Goal: Check status: Check status

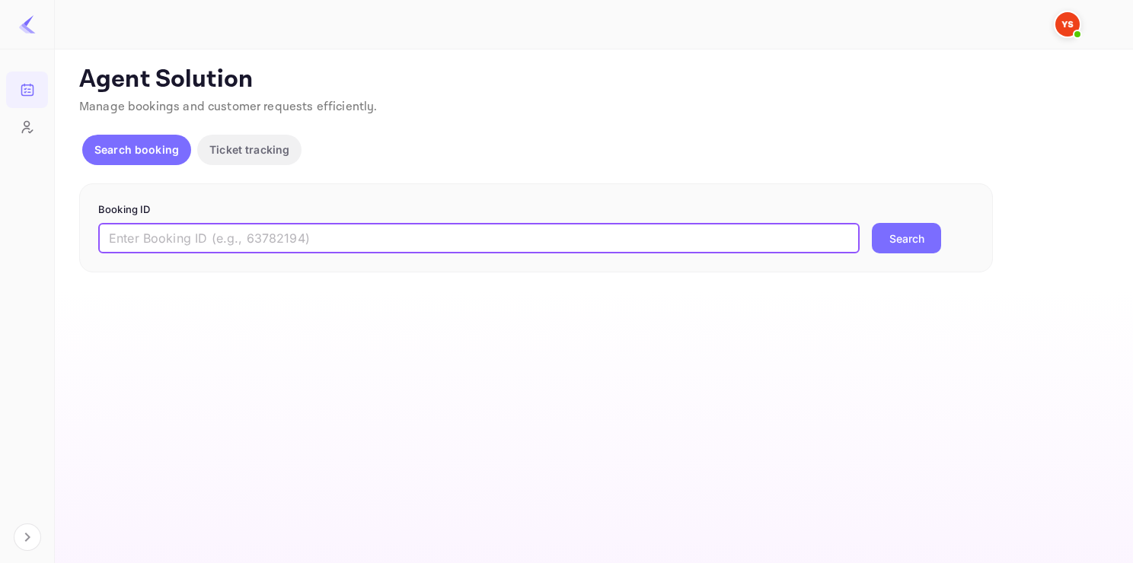
paste input "9419598"
click at [240, 236] on input "9419598" at bounding box center [478, 238] width 761 height 30
type input "9419598"
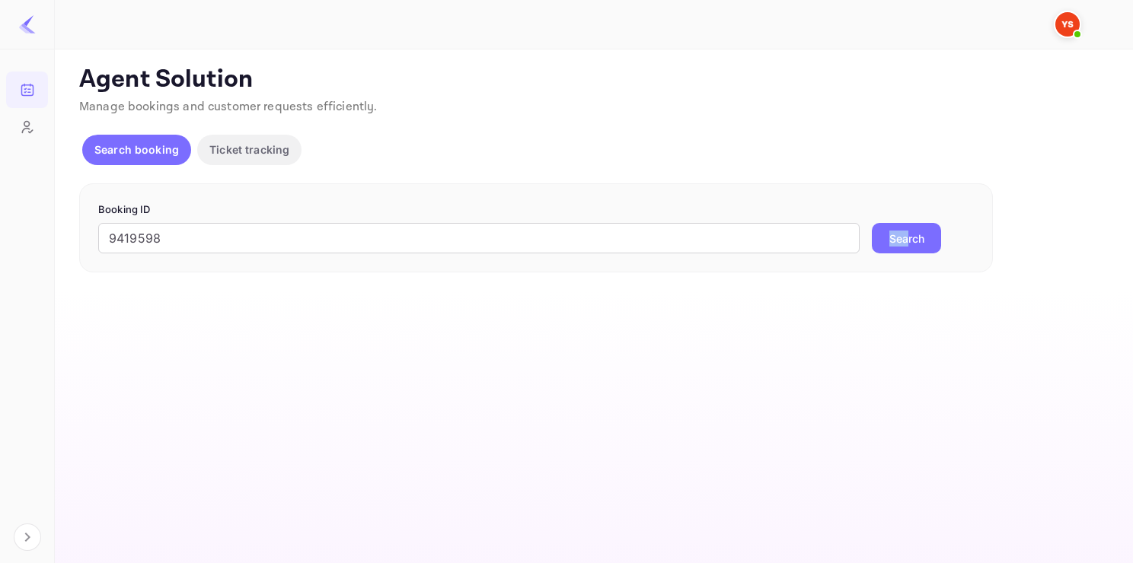
drag, startPoint x: 903, startPoint y: 219, endPoint x: 908, endPoint y: 233, distance: 14.4
click at [908, 234] on form "Booking ID 9419598 ​ Search" at bounding box center [536, 229] width 876 height 52
click at [908, 234] on button "Search" at bounding box center [906, 238] width 69 height 30
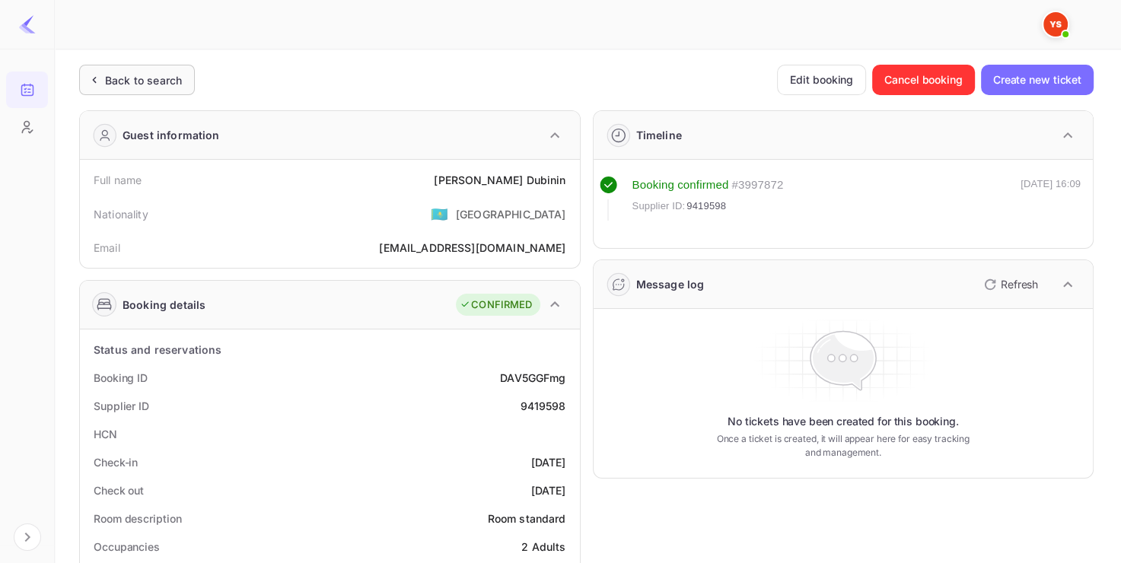
click at [161, 91] on div "Back to search" at bounding box center [137, 80] width 116 height 30
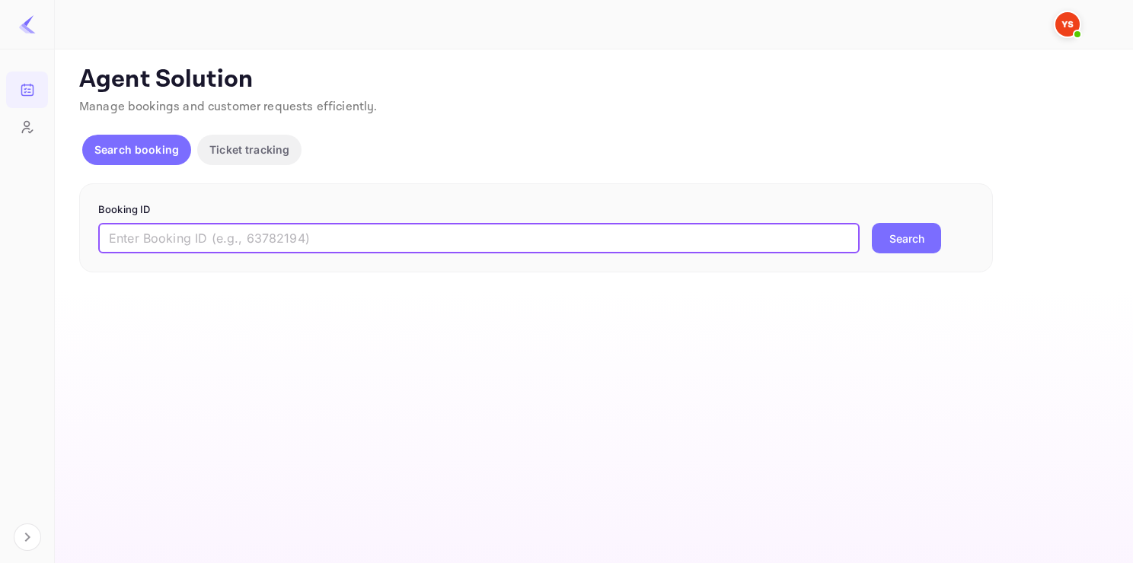
click at [219, 231] on input "text" at bounding box center [478, 238] width 761 height 30
paste input "8191752"
type input "8191752"
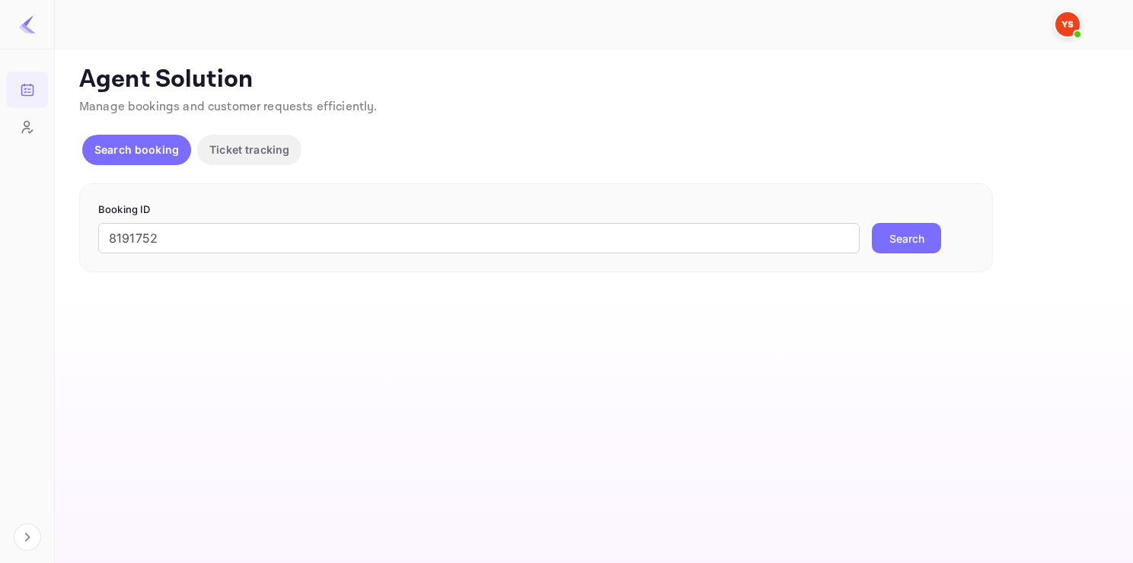
click at [882, 203] on p "Booking ID" at bounding box center [536, 210] width 876 height 15
click at [890, 231] on button "Search" at bounding box center [906, 238] width 69 height 30
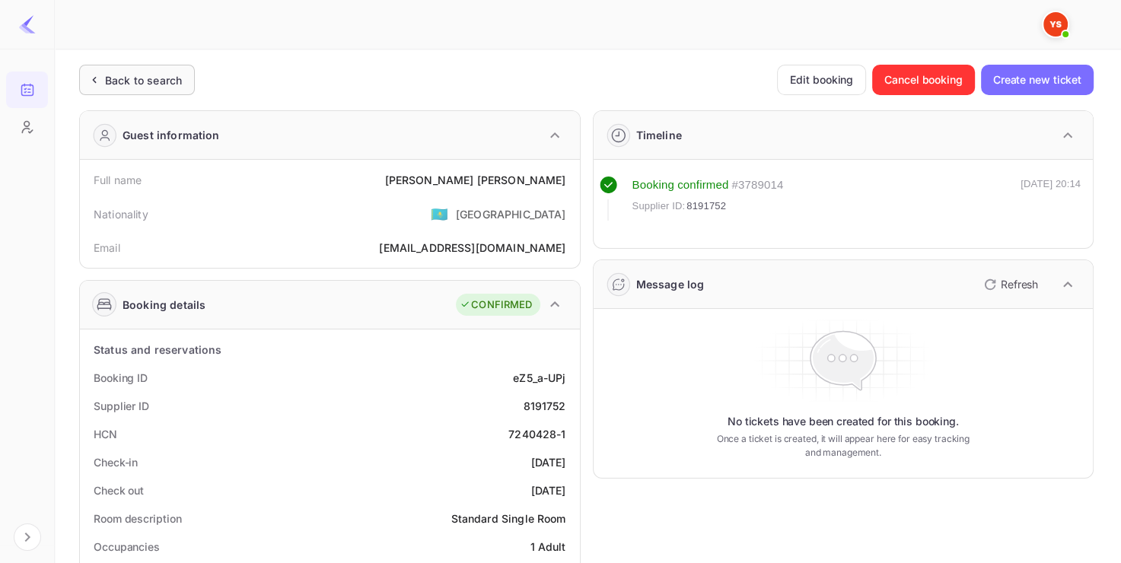
click at [131, 81] on div "Back to search" at bounding box center [143, 80] width 77 height 16
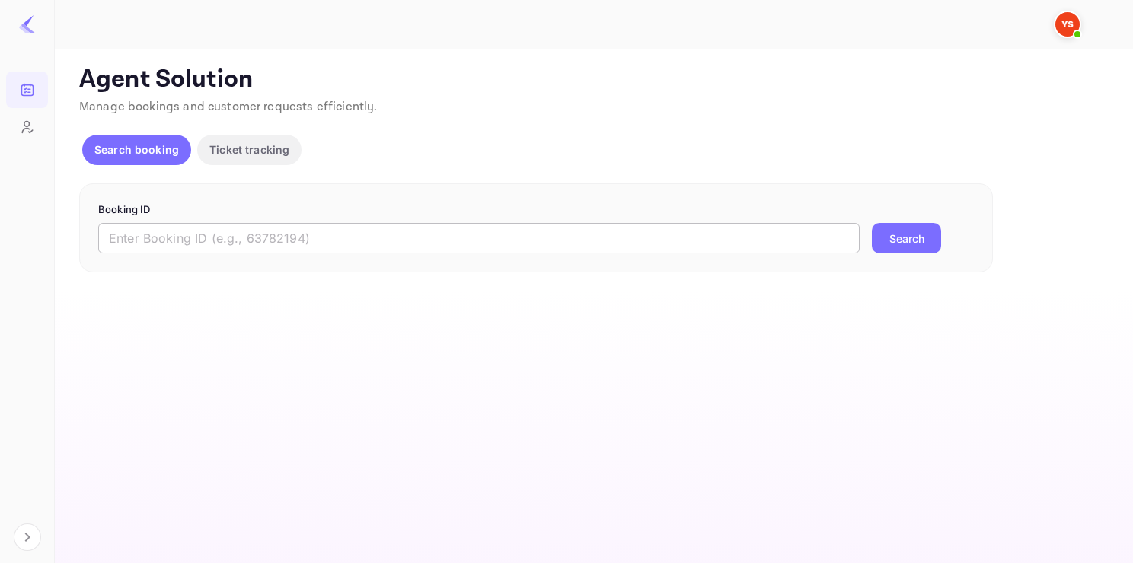
click at [257, 253] on div "Booking ID ​ Search" at bounding box center [536, 228] width 914 height 90
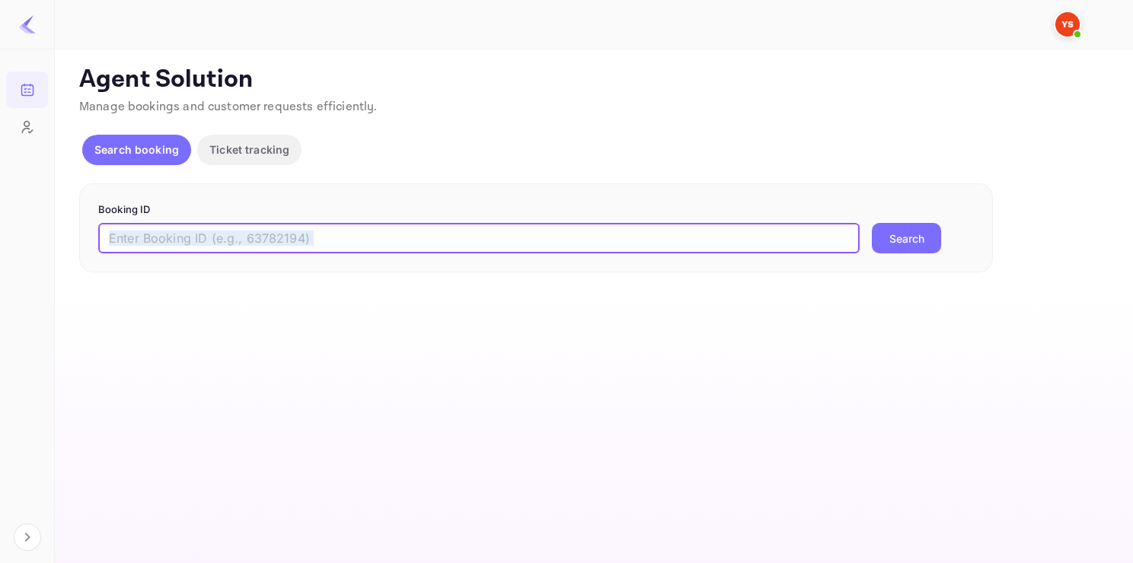
click at [257, 253] on input "text" at bounding box center [478, 238] width 761 height 30
click at [531, 242] on input "text" at bounding box center [478, 238] width 761 height 30
paste input "9546681"
type input "9546681"
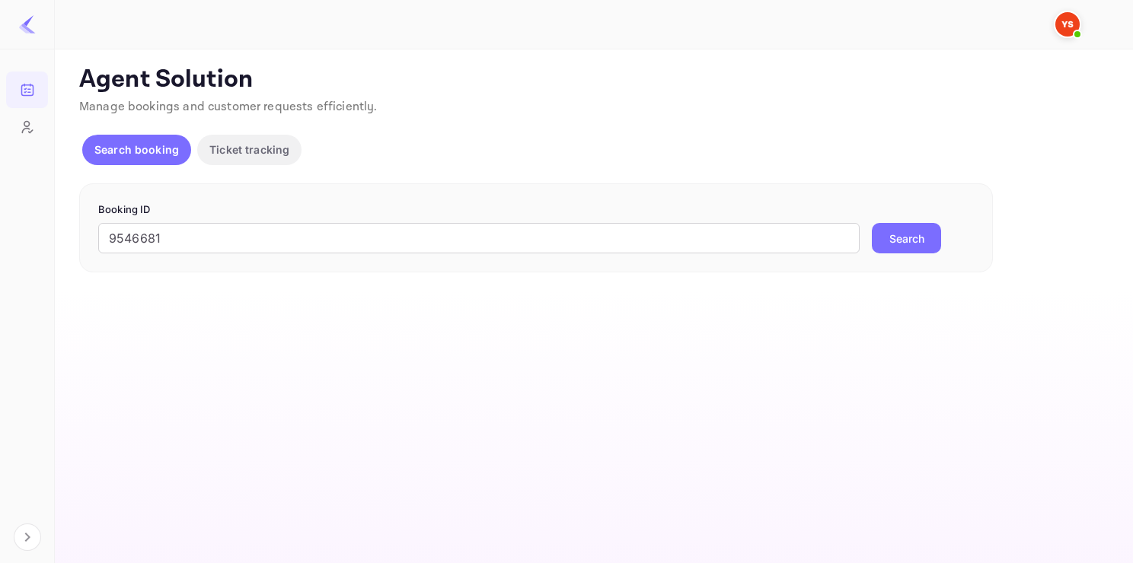
click at [876, 247] on button "Search" at bounding box center [906, 238] width 69 height 30
